Goal: Information Seeking & Learning: Learn about a topic

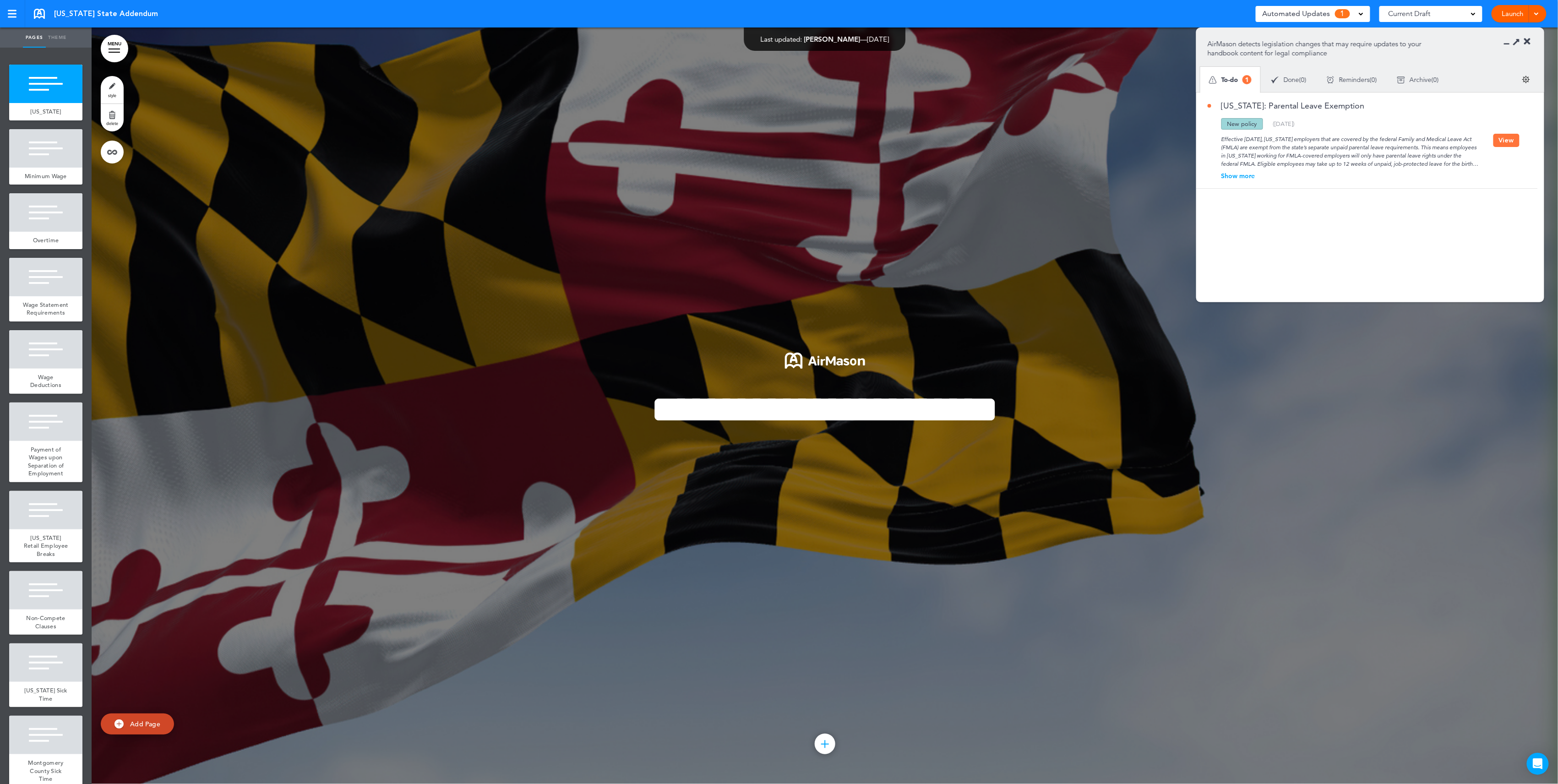
click at [1243, 179] on div "Show more" at bounding box center [1351, 175] width 286 height 6
click at [1527, 42] on icon at bounding box center [1527, 41] width 6 height 9
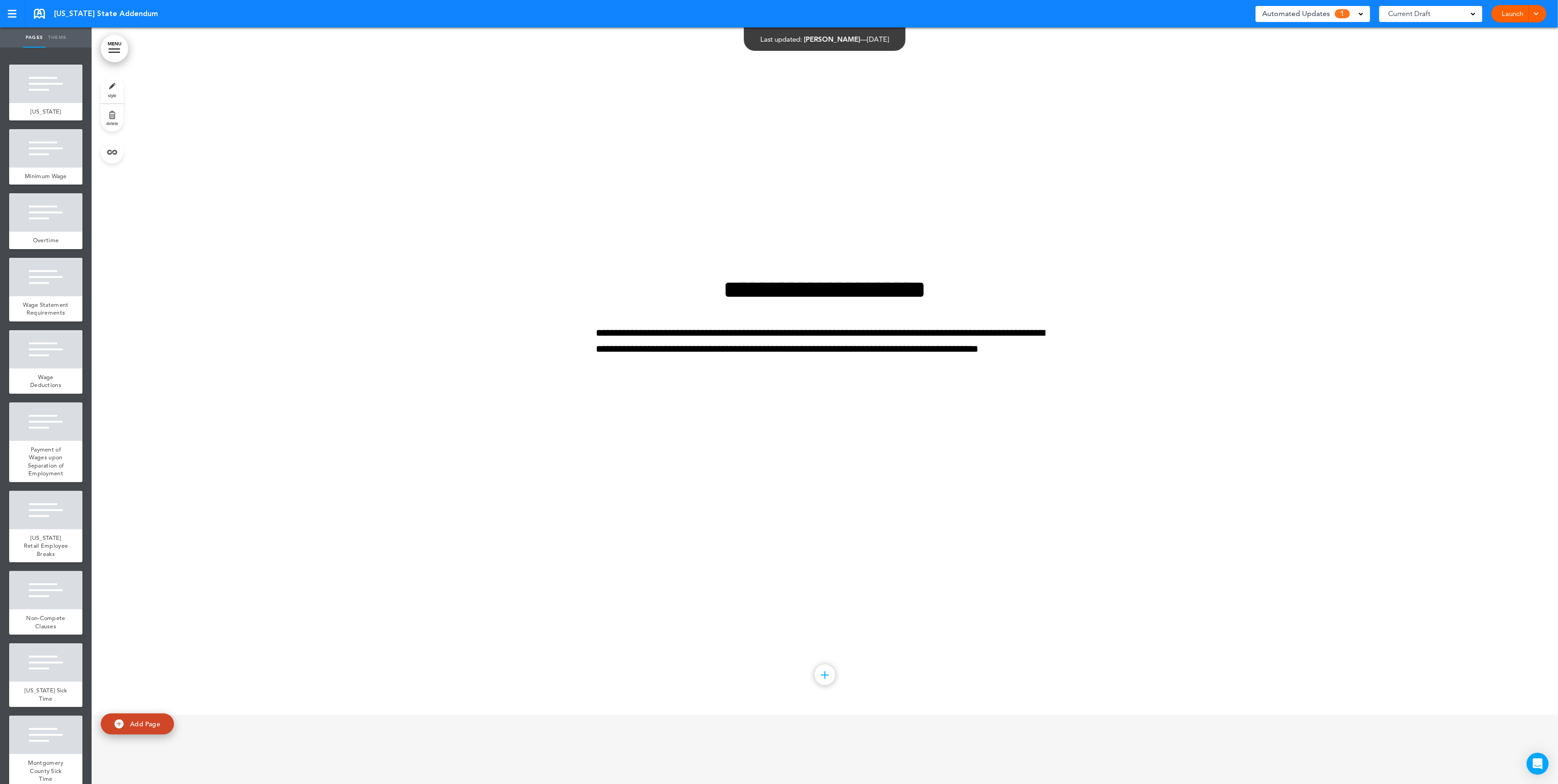
scroll to position [11231, 0]
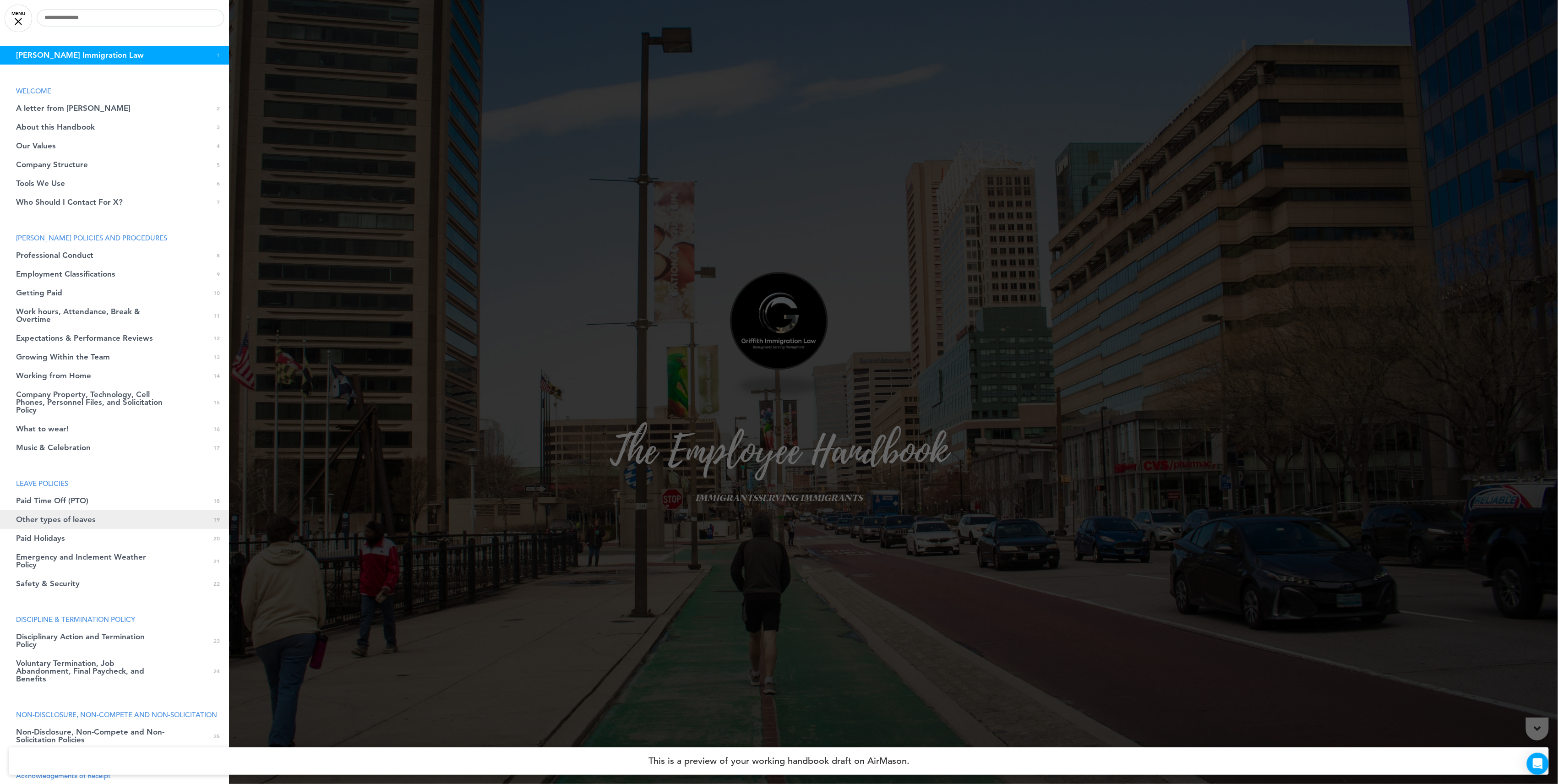
click at [79, 521] on span "Other types of leaves" at bounding box center [55, 519] width 80 height 8
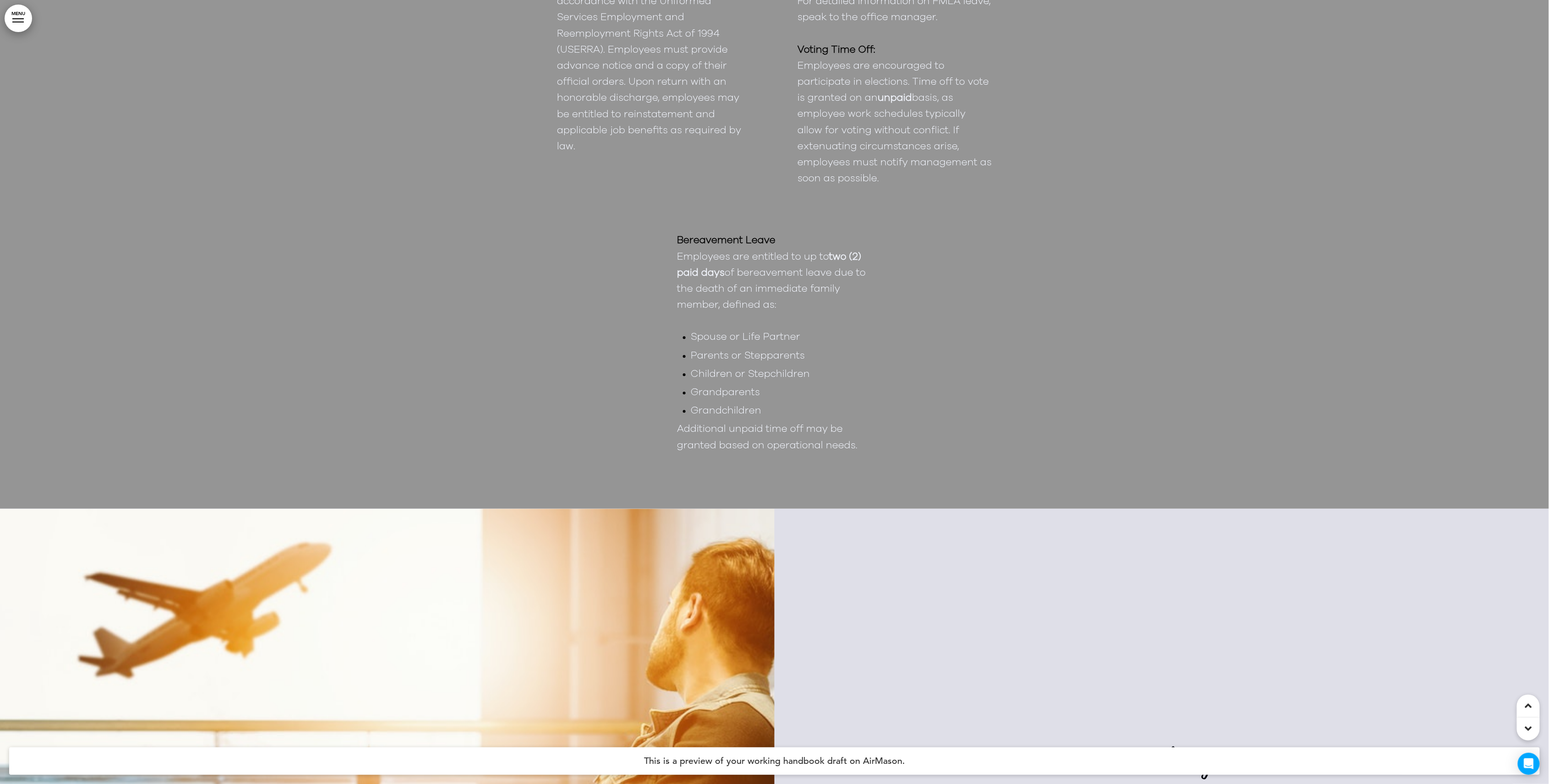
scroll to position [17644, 0]
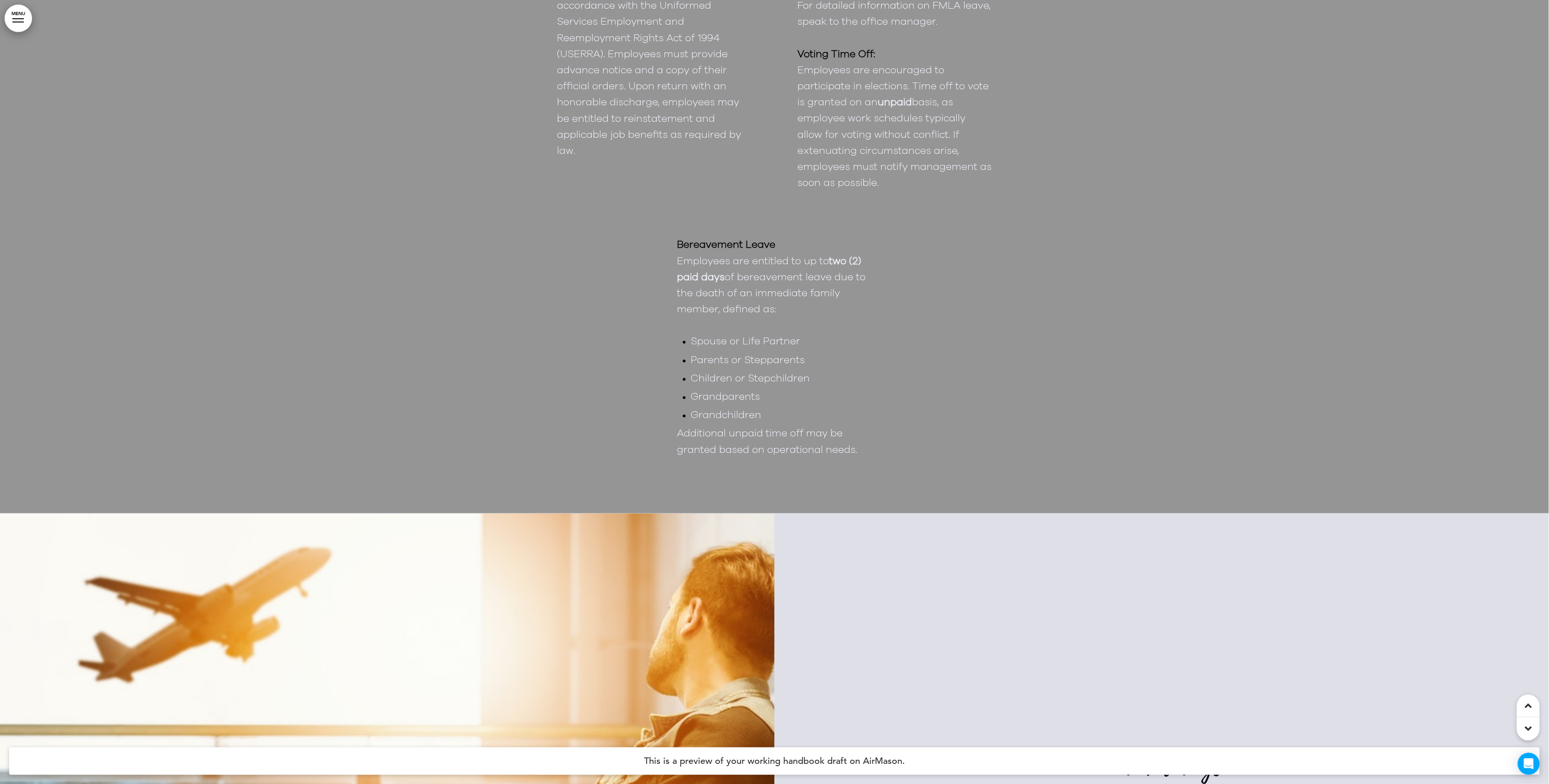
click at [1372, 488] on div at bounding box center [774, 39] width 1549 height 947
